Goal: Task Accomplishment & Management: Use online tool/utility

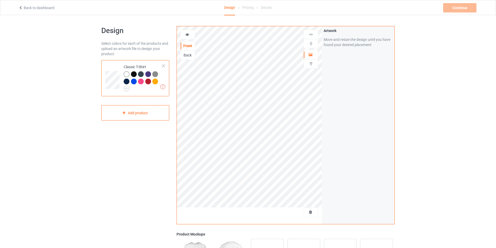
click at [134, 83] on div at bounding box center [134, 82] width 6 height 6
click at [309, 64] on img at bounding box center [311, 63] width 5 height 5
click at [248, 213] on div at bounding box center [249, 214] width 145 height 13
click at [355, 40] on div "Add text" at bounding box center [358, 39] width 69 height 9
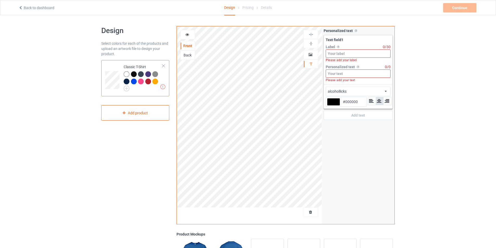
click at [352, 52] on input at bounding box center [358, 54] width 65 height 8
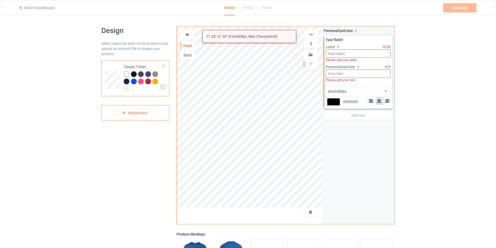
click at [344, 75] on input at bounding box center [358, 74] width 65 height 8
click at [350, 91] on div "alcohollicks african airstream aladdin alcohollicks [PERSON_NAME] almontesnow a…" at bounding box center [358, 91] width 65 height 9
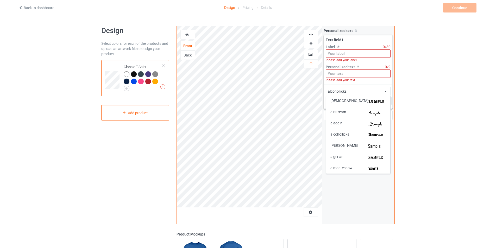
click at [350, 91] on div "alcohollicks african airstream aladdin alcohollicks [PERSON_NAME] almontesnow a…" at bounding box center [358, 91] width 65 height 9
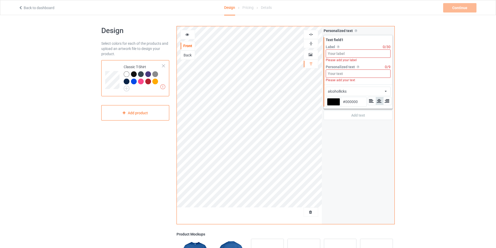
click at [353, 138] on div "Personalized text Allow customers to personalize text with your choice of fonts…" at bounding box center [358, 125] width 73 height 198
click at [348, 45] on label "Label Personalized text label on the campaign buy page" at bounding box center [354, 46] width 57 height 5
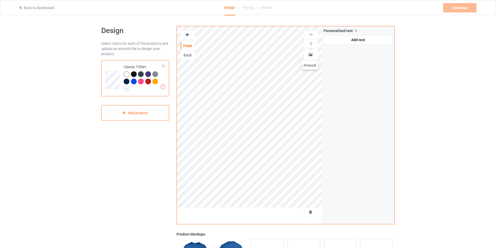
click at [310, 56] on icon at bounding box center [311, 54] width 4 height 4
click at [313, 44] on img at bounding box center [311, 43] width 5 height 5
click at [313, 35] on img at bounding box center [311, 34] width 5 height 5
click at [313, 44] on img at bounding box center [311, 43] width 5 height 5
click at [312, 55] on icon at bounding box center [311, 54] width 4 height 4
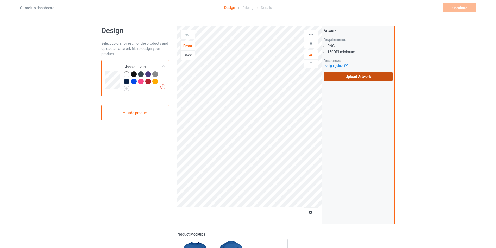
click at [349, 77] on label "Upload Artwork" at bounding box center [358, 76] width 69 height 9
click at [0, 0] on input "Upload Artwork" at bounding box center [0, 0] width 0 height 0
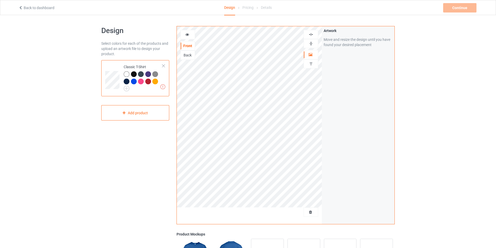
click at [185, 33] on icon at bounding box center [187, 34] width 4 height 4
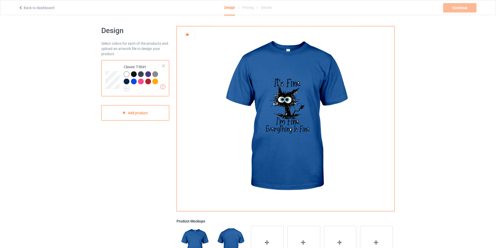
click at [127, 75] on div at bounding box center [127, 74] width 6 height 6
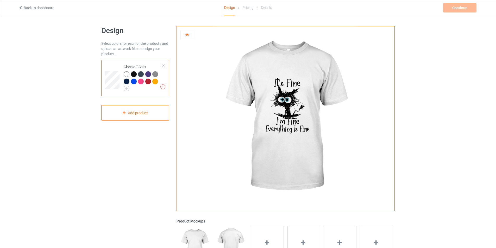
click at [132, 74] on div at bounding box center [134, 74] width 6 height 6
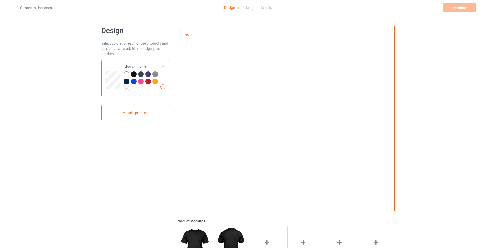
click at [140, 74] on div at bounding box center [141, 74] width 6 height 6
click at [149, 81] on div at bounding box center [148, 82] width 6 height 6
click at [134, 83] on div at bounding box center [134, 82] width 6 height 6
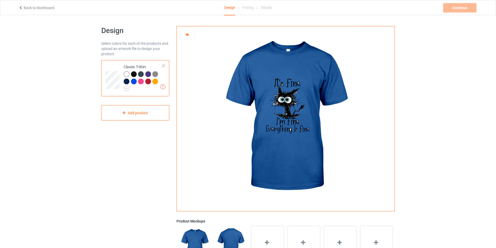
click at [126, 82] on div at bounding box center [127, 82] width 6 height 6
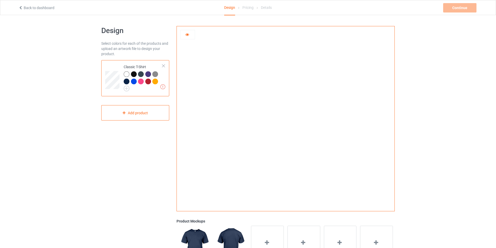
drag, startPoint x: 427, startPoint y: 146, endPoint x: 424, endPoint y: 144, distance: 3.0
click at [427, 146] on div "Design Select colors for each of the products and upload an artwork file to des…" at bounding box center [248, 169] width 496 height 309
